Goal: Browse casually

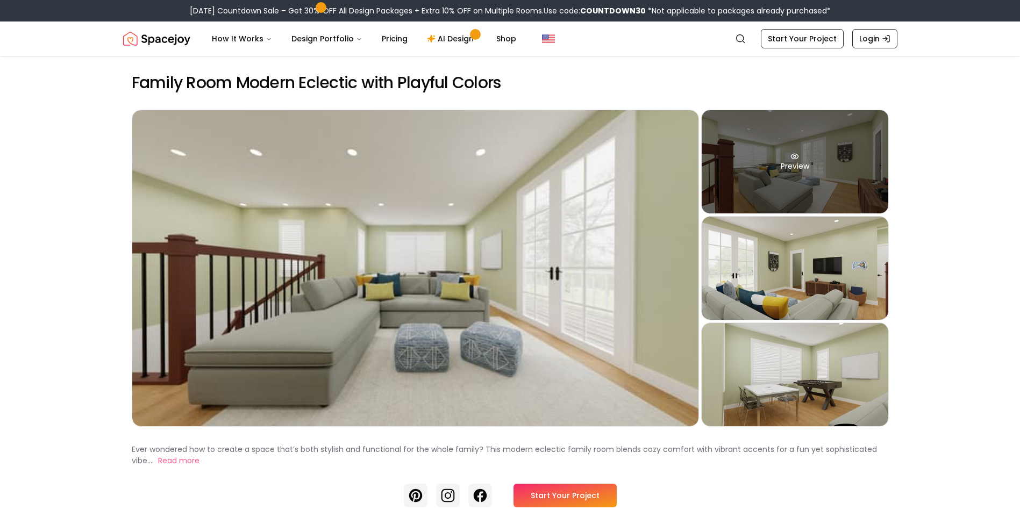
click at [832, 188] on div "Preview" at bounding box center [795, 161] width 187 height 103
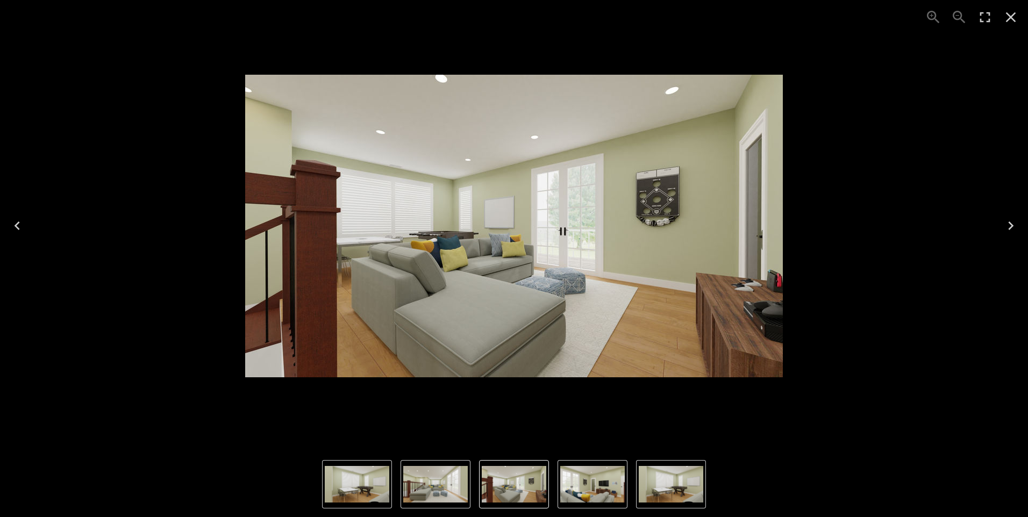
click at [1011, 232] on icon "Next" at bounding box center [1011, 225] width 17 height 17
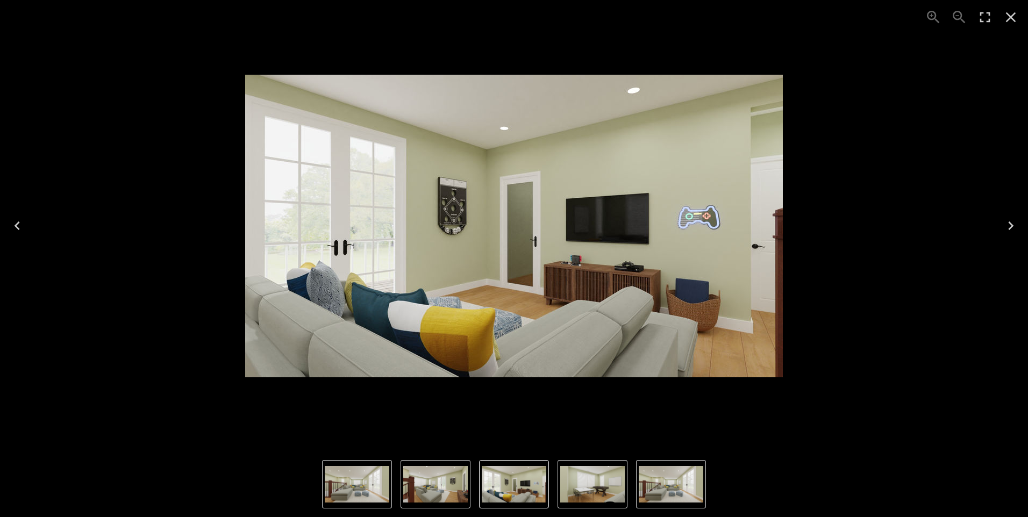
click at [1011, 232] on icon "Next" at bounding box center [1011, 225] width 17 height 17
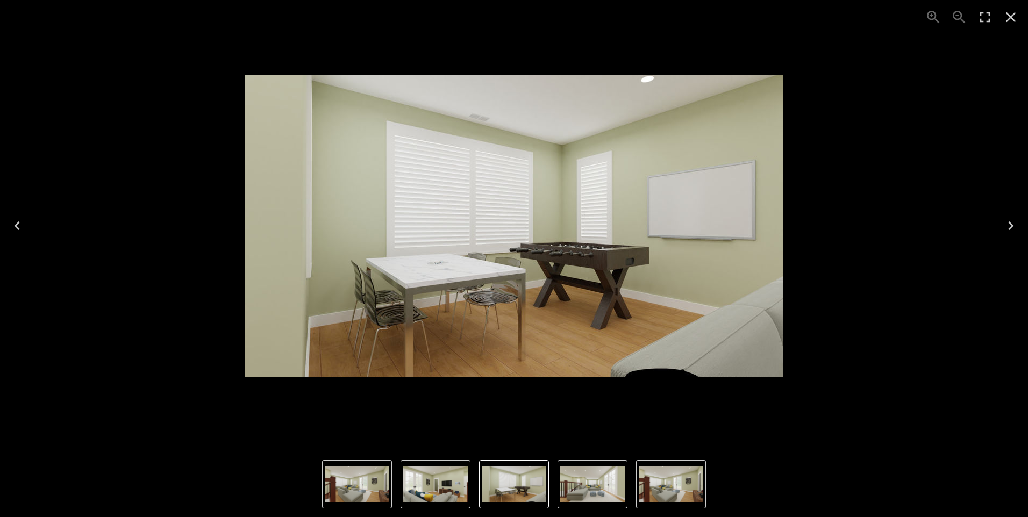
click at [21, 229] on icon "Previous" at bounding box center [17, 225] width 17 height 17
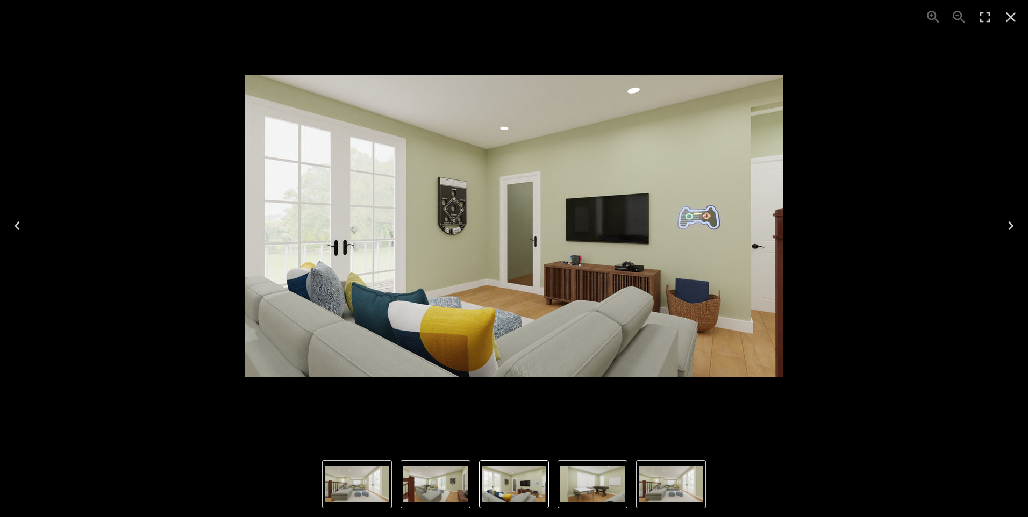
click at [1011, 24] on icon "Close" at bounding box center [1011, 17] width 17 height 17
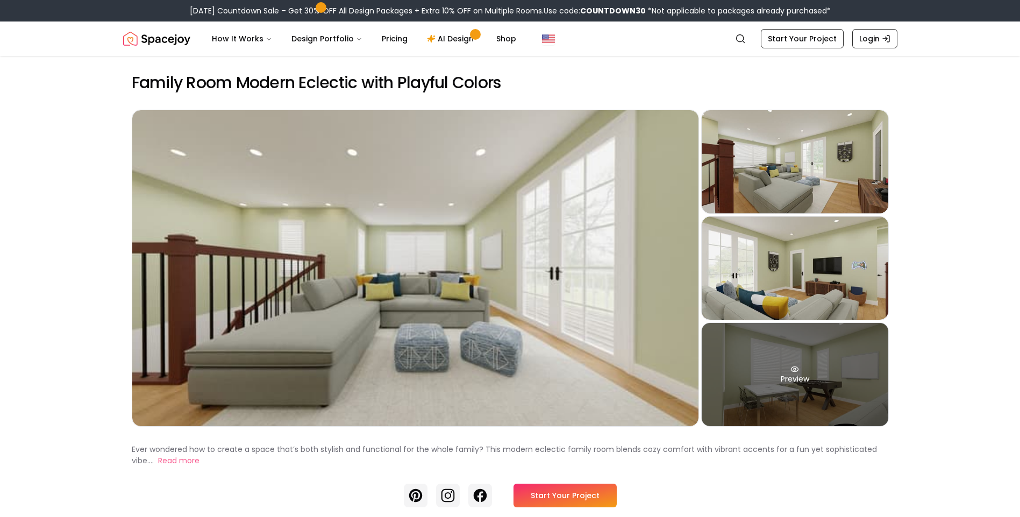
click at [782, 387] on div "Preview" at bounding box center [795, 374] width 187 height 103
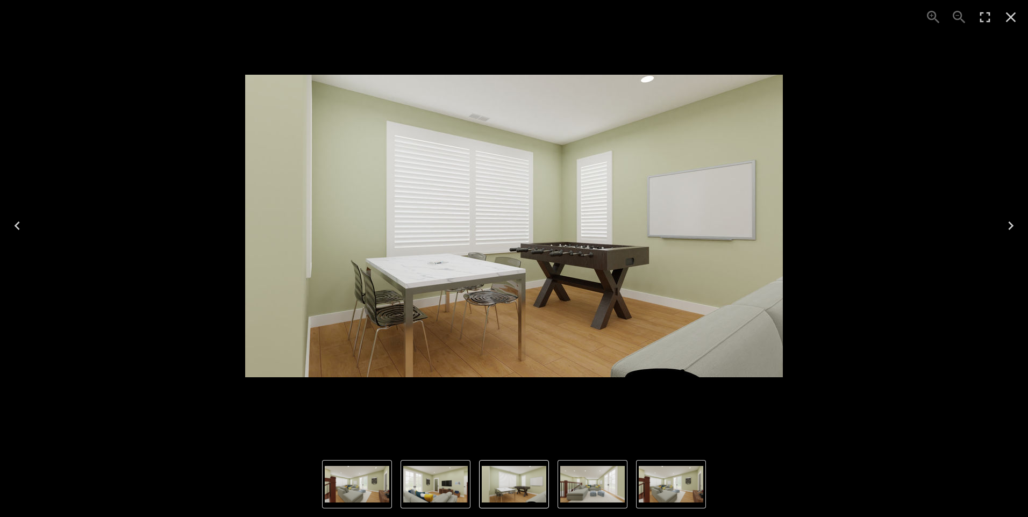
click at [1014, 19] on icon "Close" at bounding box center [1011, 17] width 10 height 10
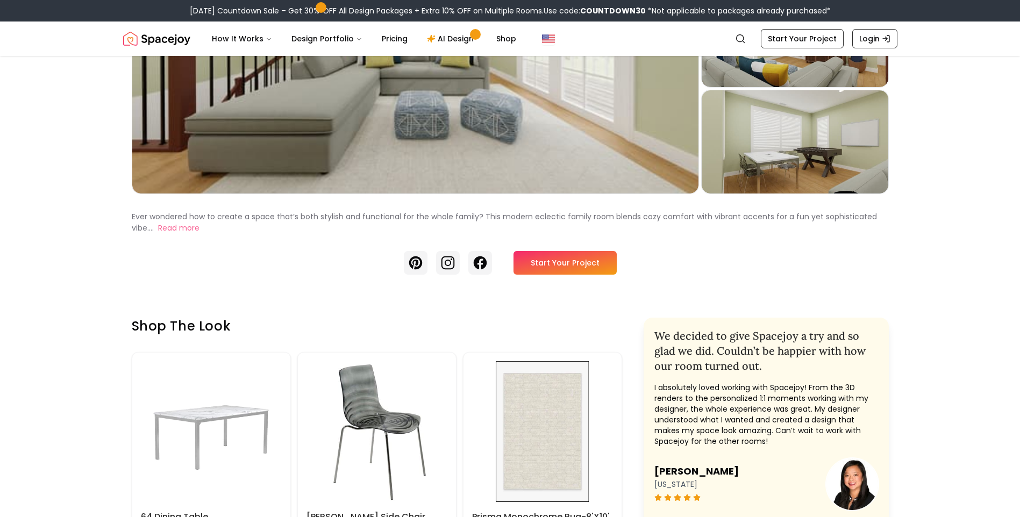
scroll to position [269, 0]
